Goal: Task Accomplishment & Management: Use online tool/utility

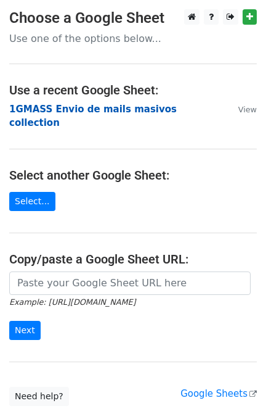
click at [91, 104] on strong "1GMASS Envio de mails masivos collection" at bounding box center [93, 116] width 168 height 25
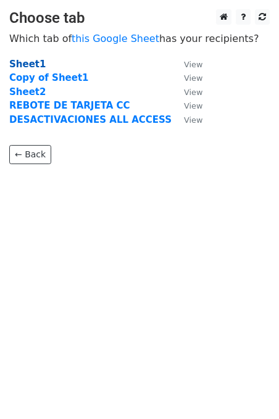
click at [27, 59] on strong "Sheet1" at bounding box center [27, 64] width 36 height 11
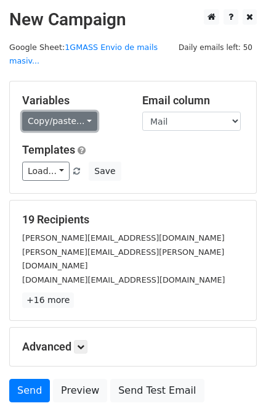
click at [81, 112] on link "Copy/paste..." at bounding box center [59, 121] width 75 height 19
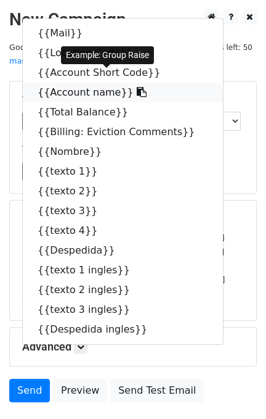
click at [66, 83] on link "{{Account name}}" at bounding box center [123, 93] width 200 height 20
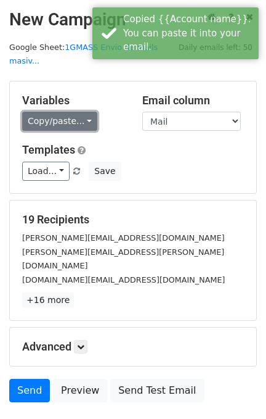
click at [77, 112] on link "Copy/paste..." at bounding box center [59, 121] width 75 height 19
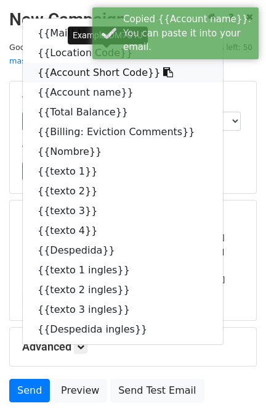
click at [59, 63] on link "{{Account Short Code}}" at bounding box center [123, 73] width 200 height 20
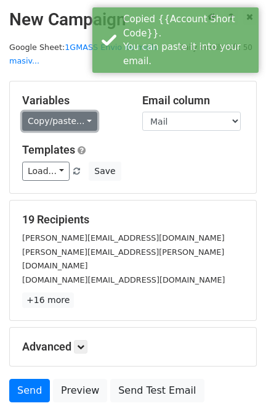
click at [80, 112] on link "Copy/paste..." at bounding box center [59, 121] width 75 height 19
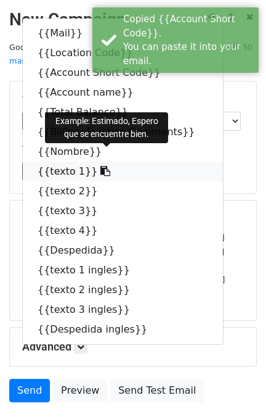
click at [47, 162] on link "{{texto 1}}" at bounding box center [123, 172] width 200 height 20
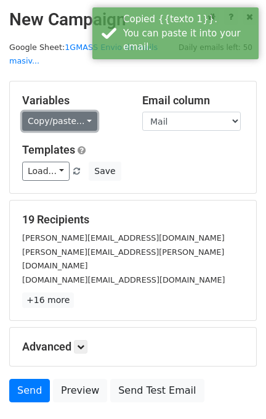
click at [81, 112] on link "Copy/paste..." at bounding box center [59, 121] width 75 height 19
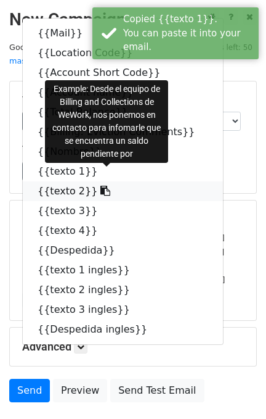
click at [55, 181] on link "{{texto 2}}" at bounding box center [123, 191] width 200 height 20
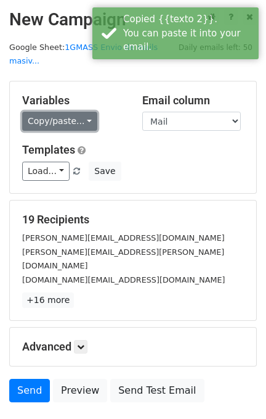
click at [51, 112] on link "Copy/paste..." at bounding box center [59, 121] width 75 height 19
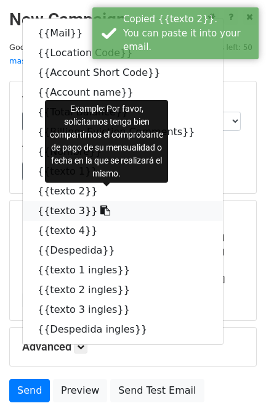
click at [54, 201] on link "{{texto 3}}" at bounding box center [123, 211] width 200 height 20
click at [54, 200] on div "19 Recipients alejandra@groupraise.com gisela.cordova@lirmi.com finanzas.cl@kav…" at bounding box center [133, 260] width 247 height 120
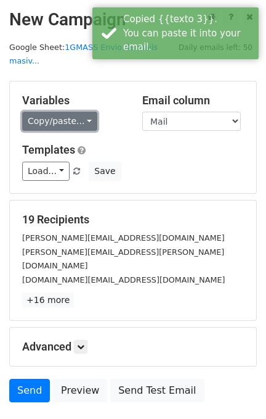
click at [71, 112] on link "Copy/paste..." at bounding box center [59, 121] width 75 height 19
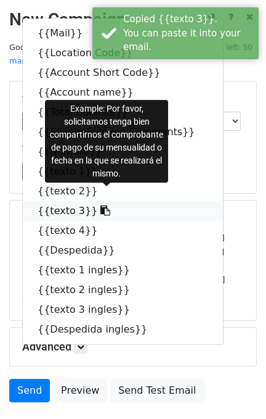
click at [42, 201] on link "{{texto 3}}" at bounding box center [123, 211] width 200 height 20
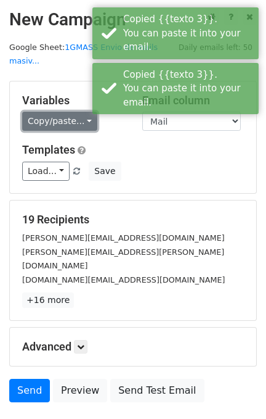
click at [81, 112] on link "Copy/paste..." at bounding box center [59, 121] width 75 height 19
click at [0, 0] on link "{{Total Balance}}" at bounding box center [0, 0] width 0 height 0
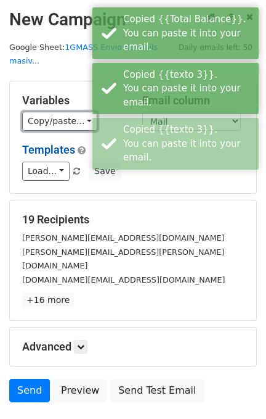
click at [74, 112] on link "Copy/paste..." at bounding box center [59, 121] width 75 height 19
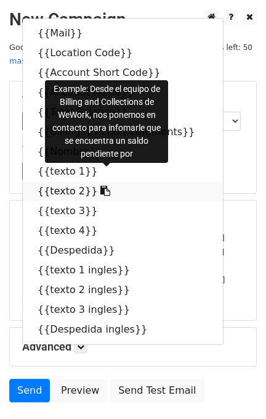
click at [45, 181] on link "{{texto 2}}" at bounding box center [123, 191] width 200 height 20
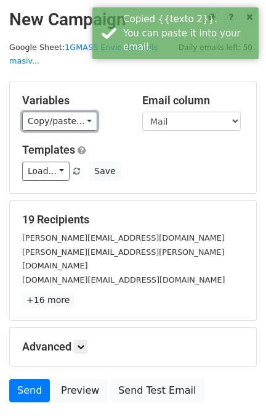
click at [66, 112] on link "Copy/paste..." at bounding box center [59, 121] width 75 height 19
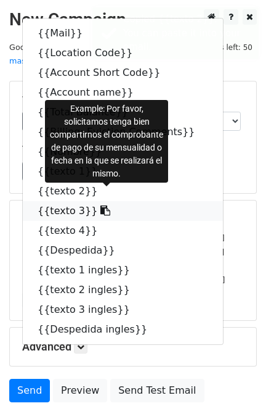
click at [51, 201] on link "{{texto 3}}" at bounding box center [123, 211] width 200 height 20
click at [51, 213] on h5 "19 Recipients" at bounding box center [133, 220] width 222 height 14
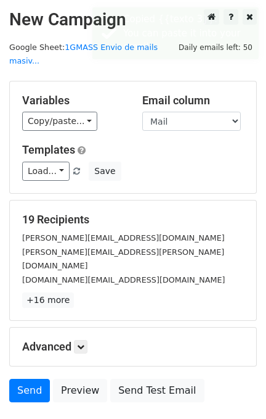
click at [51, 213] on h5 "19 Recipients" at bounding box center [133, 220] width 222 height 14
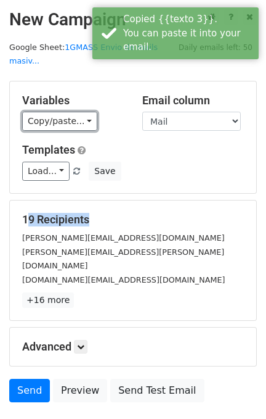
click at [76, 112] on link "Copy/paste..." at bounding box center [59, 121] width 75 height 19
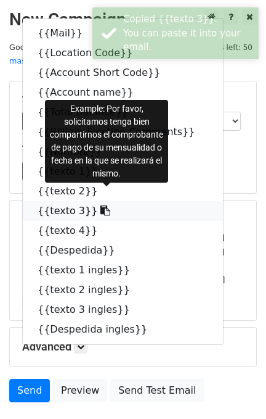
click at [57, 201] on link "{{texto 3}}" at bounding box center [123, 211] width 200 height 20
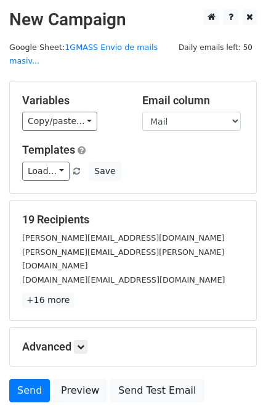
click at [84, 96] on div "Variables Copy/paste... {{Mail}} {{Location Code}} {{Account Short Code}} {{Acc…" at bounding box center [73, 113] width 120 height 38
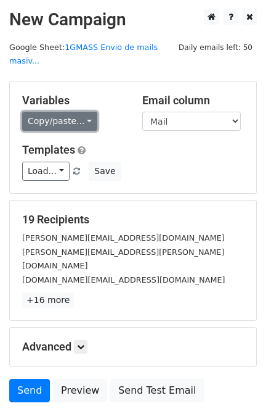
click at [81, 112] on link "Copy/paste..." at bounding box center [59, 121] width 75 height 19
click at [0, 0] on link "{{Total Balance}}" at bounding box center [0, 0] width 0 height 0
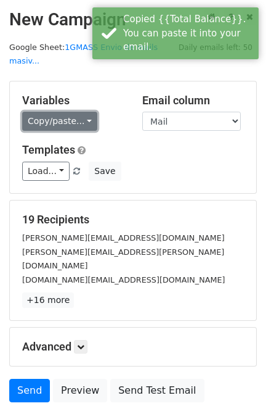
click at [83, 112] on link "Copy/paste..." at bounding box center [59, 121] width 75 height 19
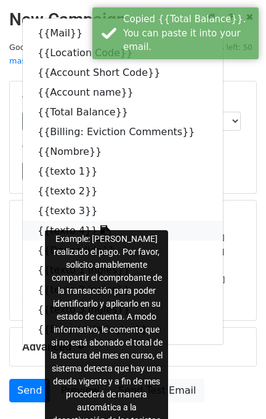
click at [47, 221] on link "{{texto 4}}" at bounding box center [123, 231] width 200 height 20
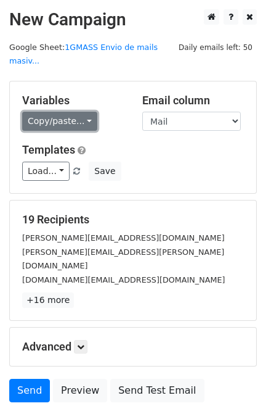
click at [83, 112] on link "Copy/paste..." at bounding box center [59, 121] width 75 height 19
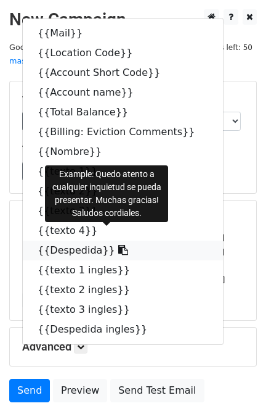
click at [43, 240] on link "{{Despedida}}" at bounding box center [123, 250] width 200 height 20
click at [43, 247] on small "gisela.cordova@lirmi.com" at bounding box center [123, 258] width 202 height 23
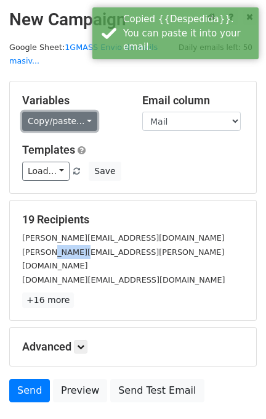
click at [81, 112] on link "Copy/paste..." at bounding box center [59, 121] width 75 height 19
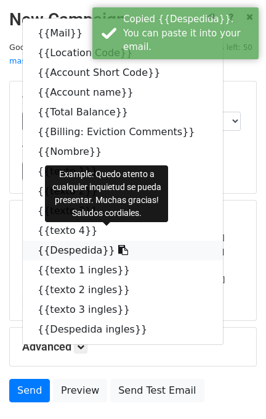
click at [47, 240] on link "{{Despedida}}" at bounding box center [123, 250] width 200 height 20
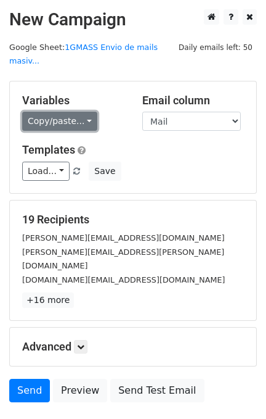
click at [79, 112] on link "Copy/paste..." at bounding box center [59, 121] width 75 height 19
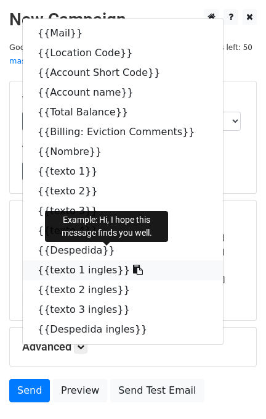
click at [45, 260] on link "{{texto 1 ingles}}" at bounding box center [123, 270] width 200 height 20
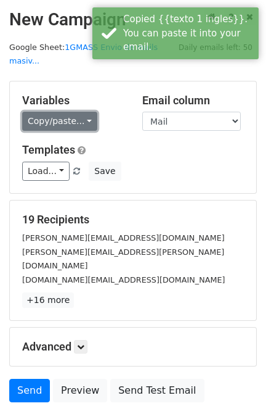
click at [79, 112] on link "Copy/paste..." at bounding box center [59, 121] width 75 height 19
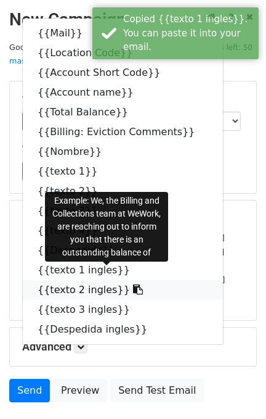
click at [47, 280] on link "{{texto 2 ingles}}" at bounding box center [123, 290] width 200 height 20
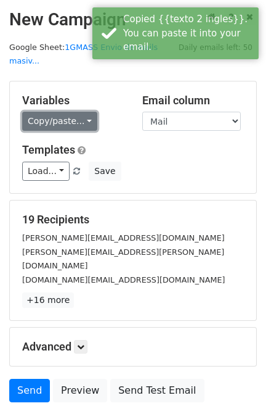
click at [84, 112] on link "Copy/paste..." at bounding box center [59, 121] width 75 height 19
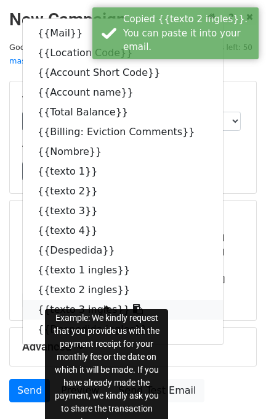
click at [48, 300] on link "{{texto 3 ingles}}" at bounding box center [123, 310] width 200 height 20
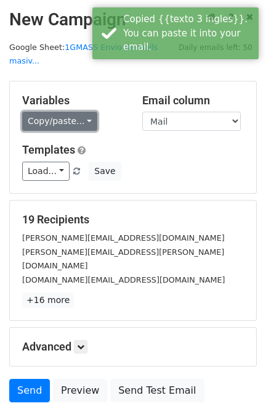
click at [77, 112] on link "Copy/paste..." at bounding box center [59, 121] width 75 height 19
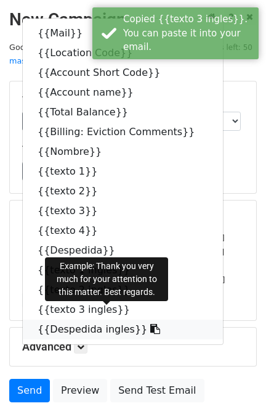
click at [47, 319] on link "{{Despedida ingles}}" at bounding box center [123, 329] width 200 height 20
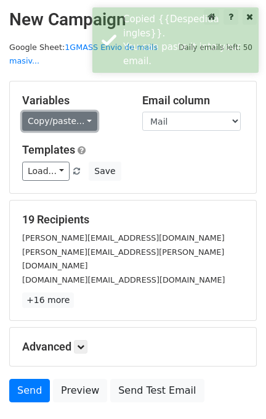
click at [84, 112] on link "Copy/paste..." at bounding box center [59, 121] width 75 height 19
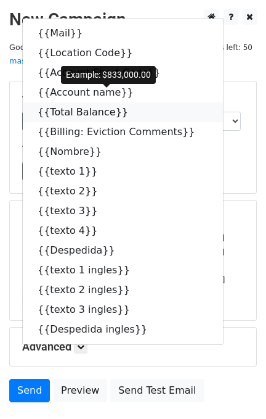
click at [59, 102] on link "{{Total Balance}}" at bounding box center [123, 112] width 200 height 20
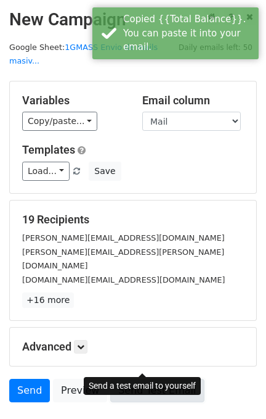
click at [142, 379] on link "Send Test Email" at bounding box center [157, 390] width 94 height 23
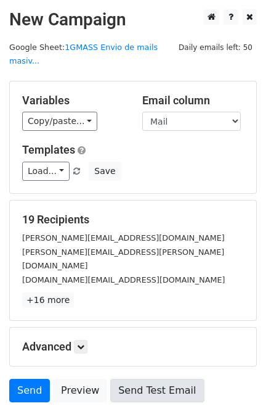
click at [140, 379] on link "Send Test Email" at bounding box center [157, 390] width 94 height 23
